Goal: Find specific page/section: Find specific page/section

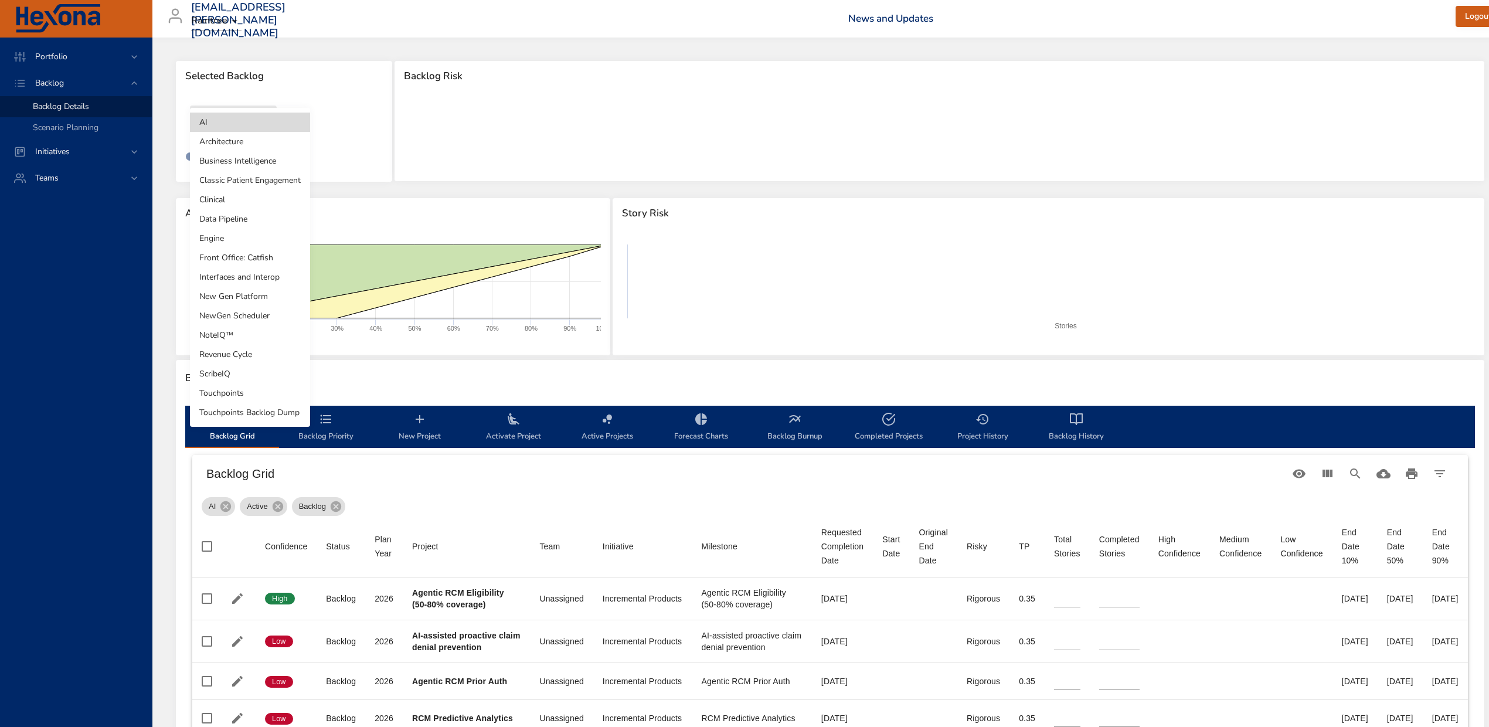
click at [233, 121] on body "Portfolio Backlog Backlog Details Scenario Planning Initiatives Teams [EMAIL_AD…" at bounding box center [744, 363] width 1489 height 727
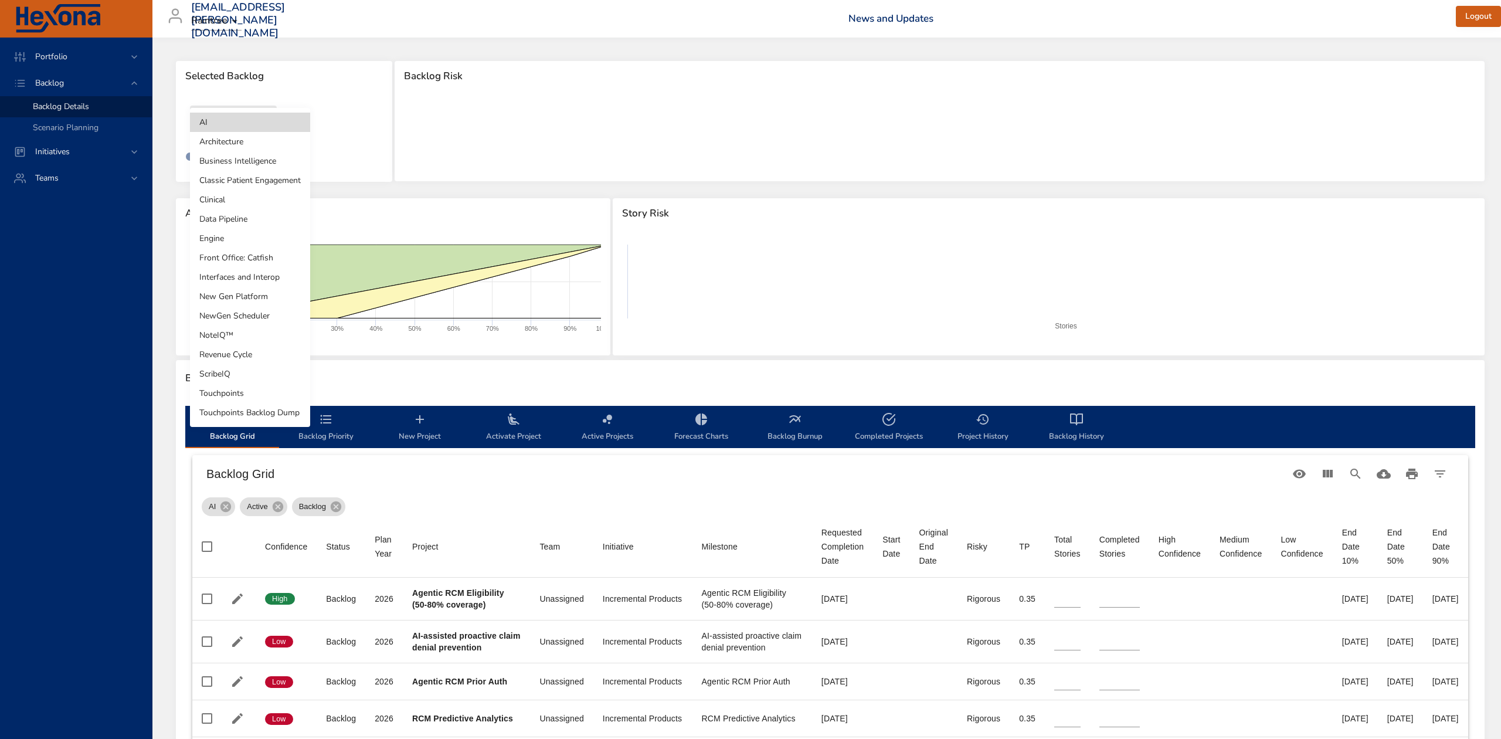
click at [242, 341] on li "NoteIQ™" at bounding box center [250, 334] width 120 height 19
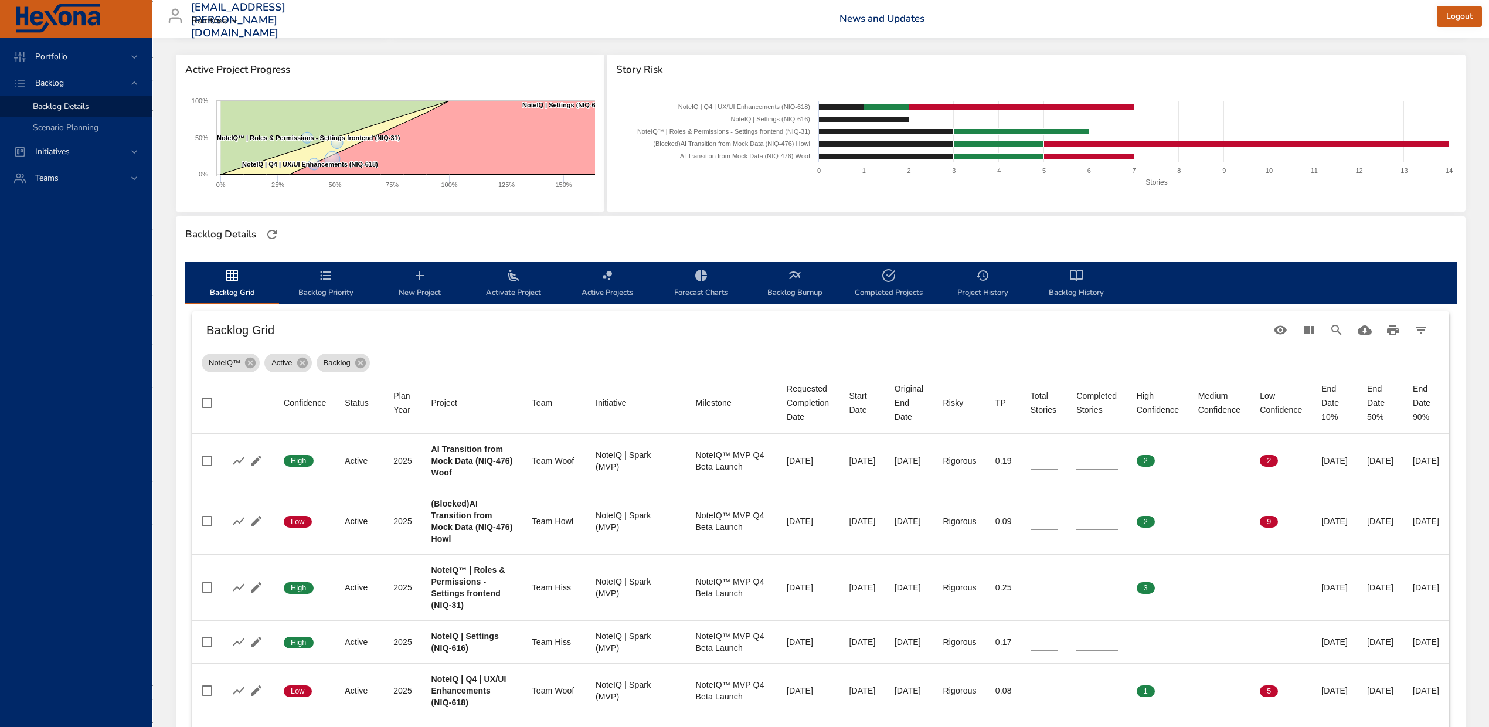
scroll to position [234, 0]
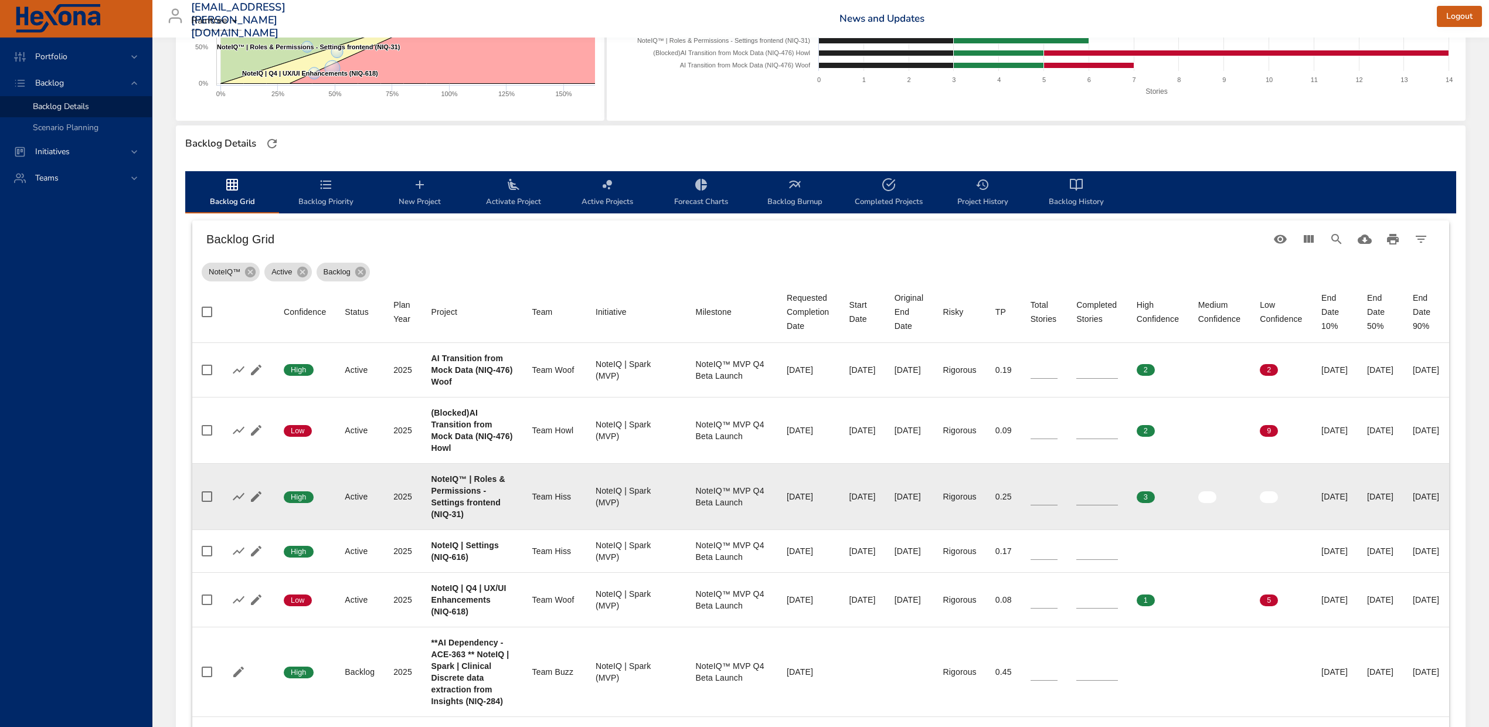
click at [455, 515] on b "NoteIQ™ | Roles & Permissions - Settings frontend (NIQ-31)" at bounding box center [468, 496] width 74 height 45
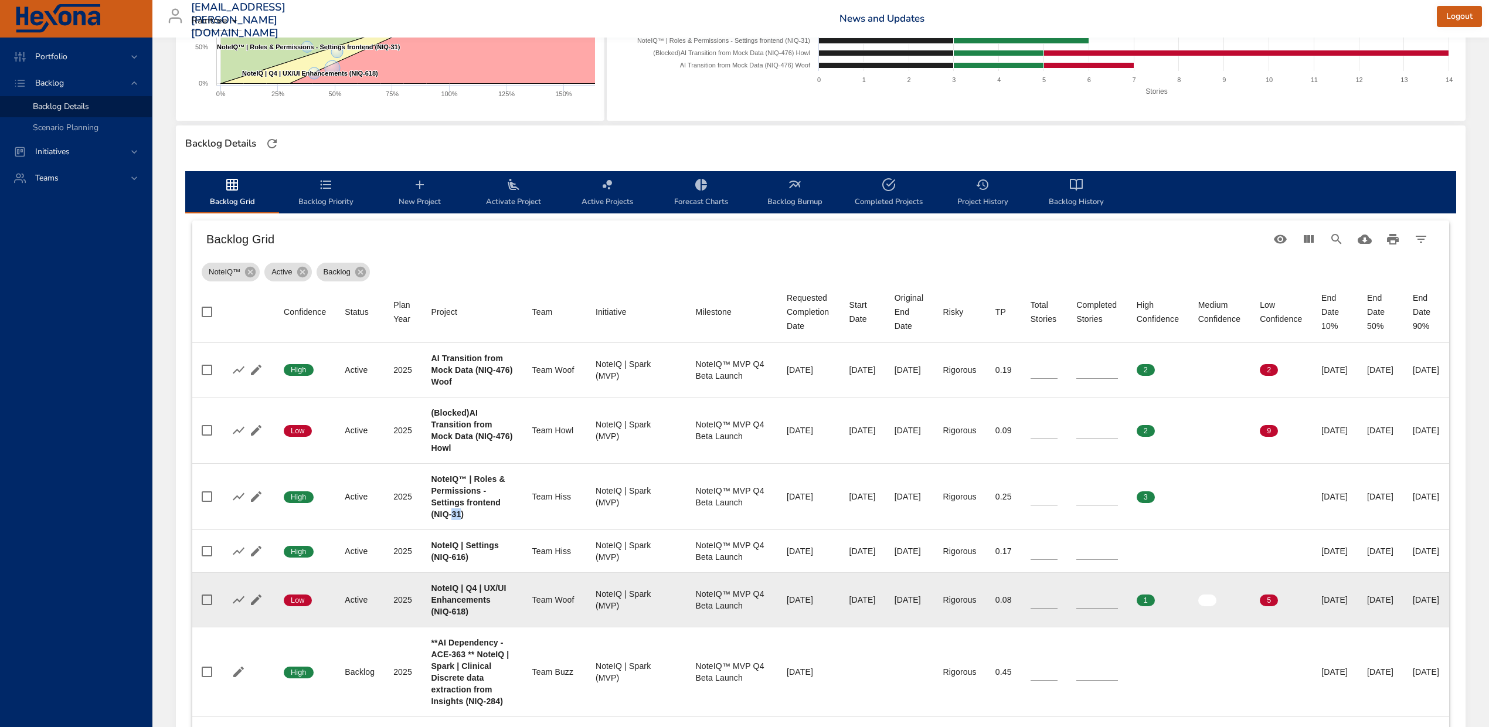
copy b "31"
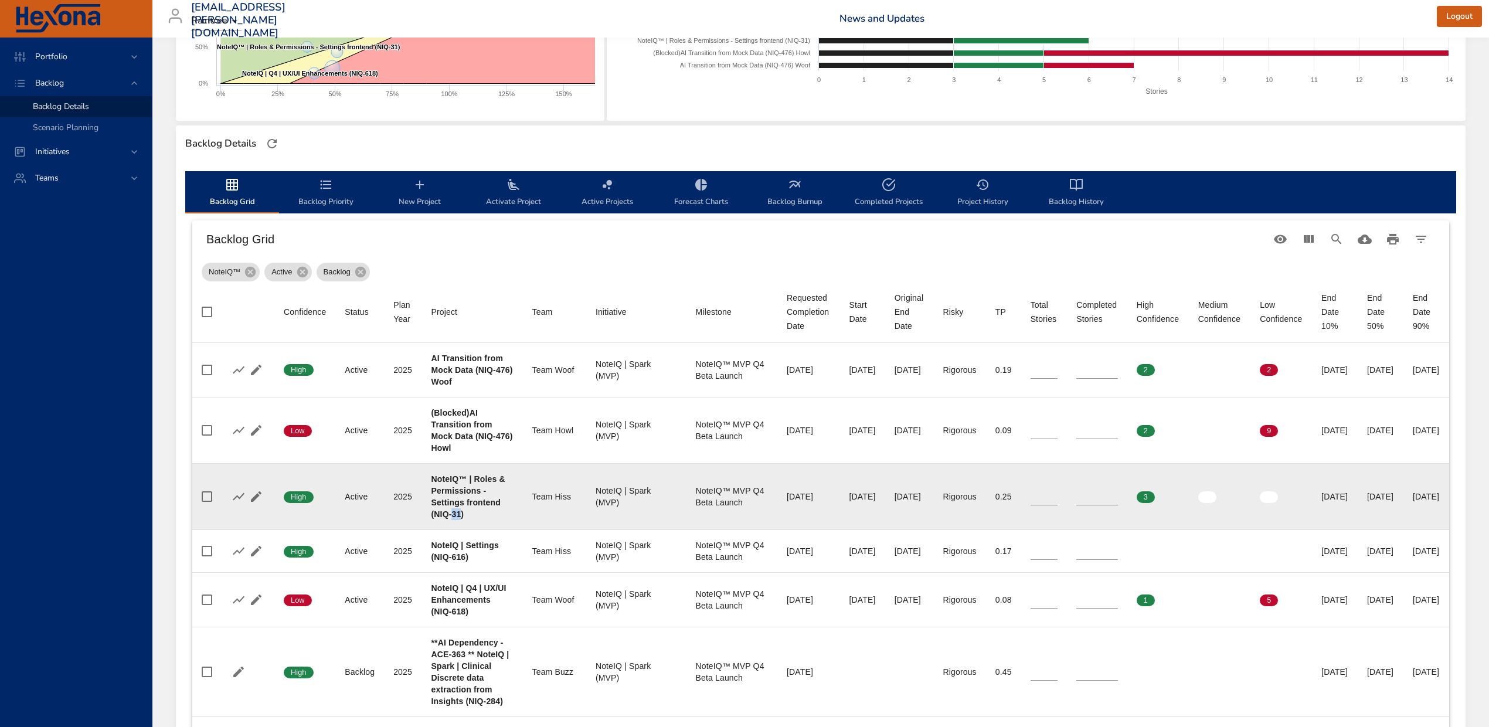
type input "*"
click at [1118, 494] on input "*" at bounding box center [1097, 497] width 42 height 18
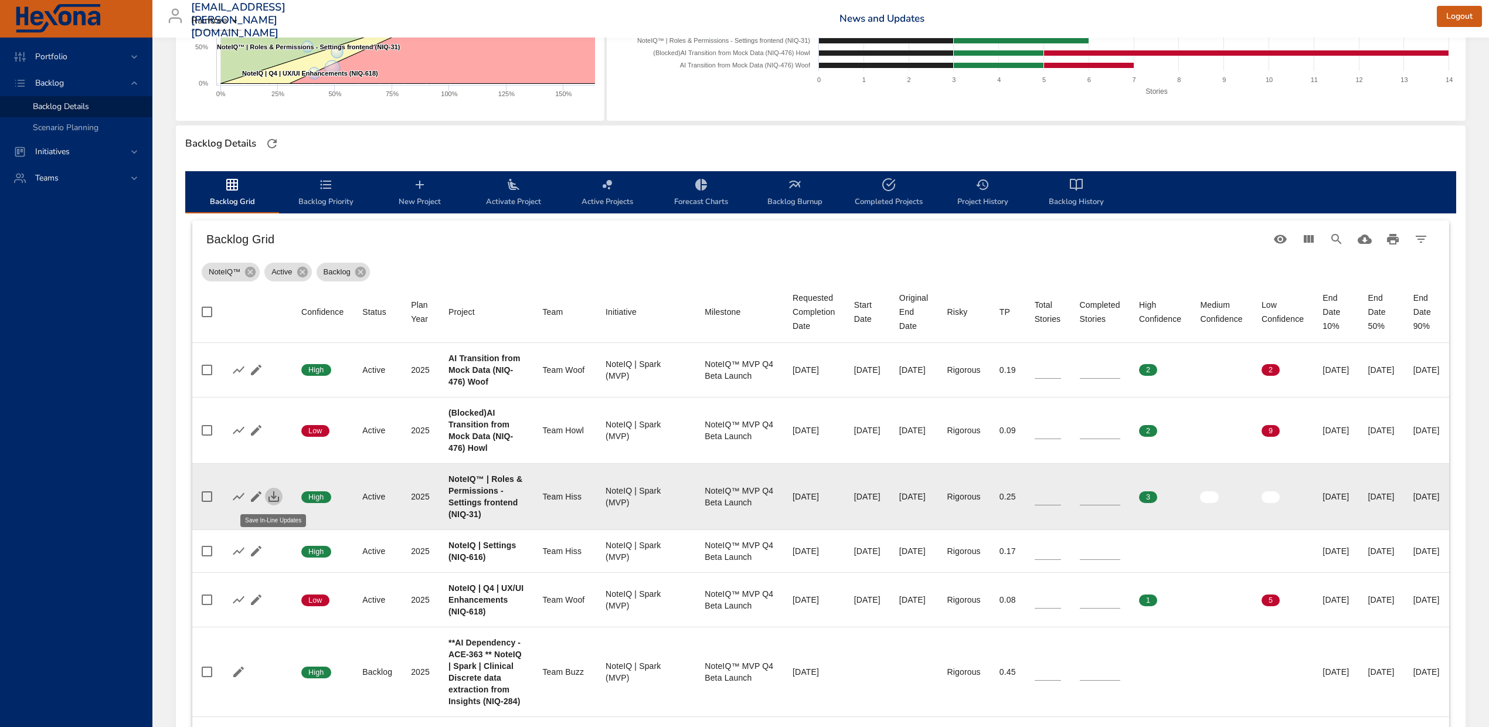
click at [279, 499] on icon "button" at bounding box center [274, 496] width 14 height 14
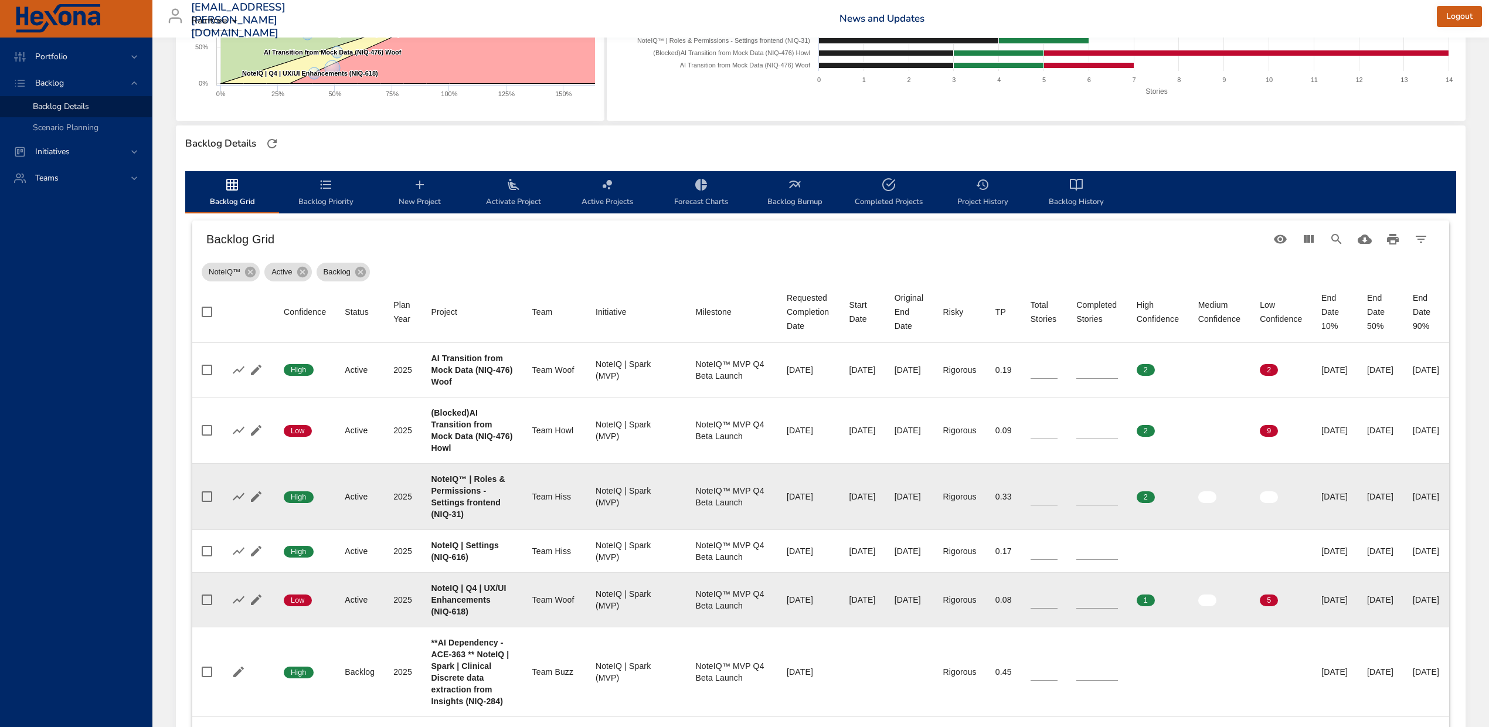
click at [457, 616] on b "NoteIQ | Q4 | UX/UI Enhancements (NIQ-618)" at bounding box center [468, 599] width 75 height 33
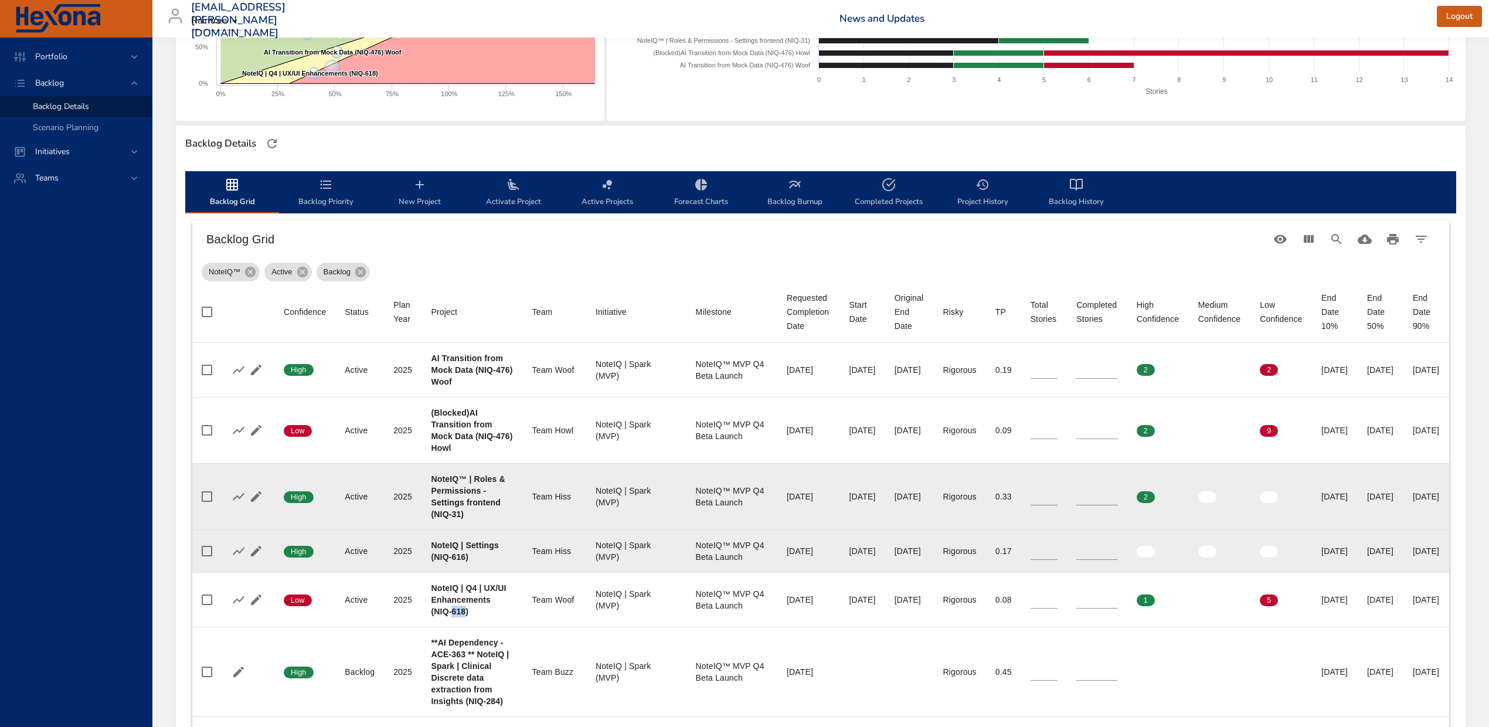
copy b "618"
